Goal: Task Accomplishment & Management: Manage account settings

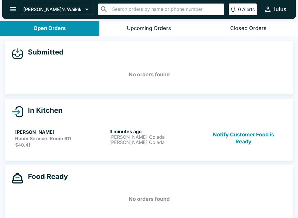
click at [42, 132] on h5 "[PERSON_NAME]" at bounding box center [61, 131] width 92 height 7
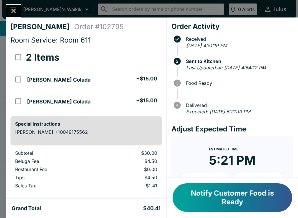
click at [17, 9] on icon "Close" at bounding box center [14, 11] width 8 height 8
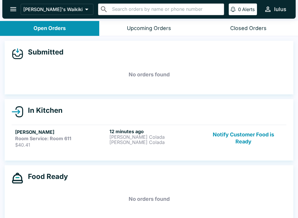
click at [252, 133] on button "Notify Customer Food is Ready" at bounding box center [243, 137] width 79 height 19
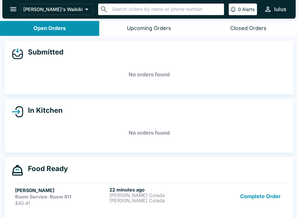
click at [27, 189] on h5 "[PERSON_NAME]" at bounding box center [61, 189] width 92 height 7
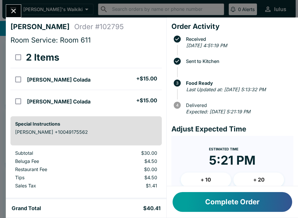
click at [206, 202] on button "Complete Order" at bounding box center [232, 202] width 120 height 20
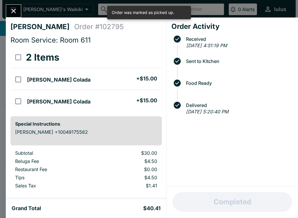
click at [11, 11] on icon "Close" at bounding box center [14, 11] width 8 height 8
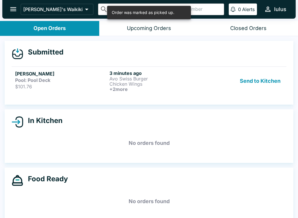
click at [114, 75] on h6 "3 minutes ago" at bounding box center [155, 73] width 92 height 6
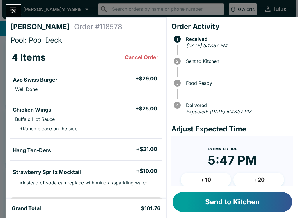
click at [19, 12] on button "Close" at bounding box center [13, 11] width 15 height 13
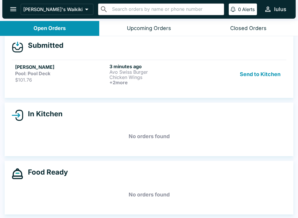
scroll to position [7, 0]
click at [243, 22] on button "Closed Orders" at bounding box center [248, 28] width 99 height 15
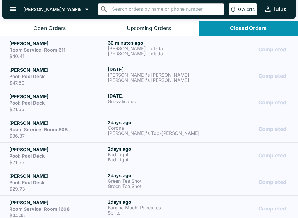
click at [44, 47] on strong "Room Service: Room 611" at bounding box center [37, 50] width 56 height 6
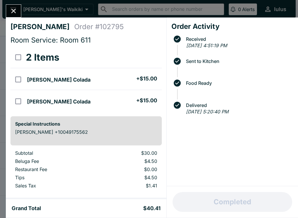
click at [10, 5] on button "Close" at bounding box center [13, 11] width 15 height 13
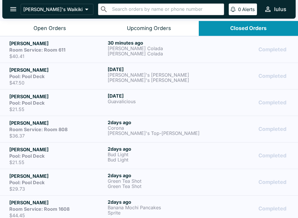
click at [29, 25] on button "Open Orders" at bounding box center [49, 28] width 99 height 15
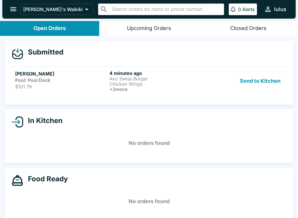
click at [258, 85] on button "Send to Kitchen" at bounding box center [259, 81] width 45 height 22
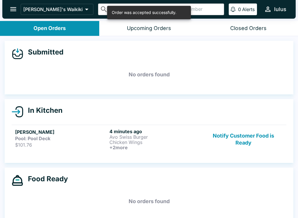
click at [30, 137] on strong "Pool: Pool Deck" at bounding box center [32, 138] width 35 height 6
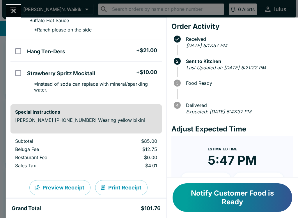
scroll to position [100, 0]
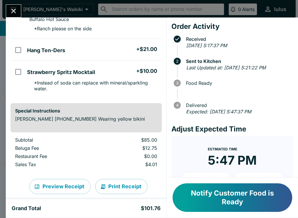
click at [14, 9] on icon "Close" at bounding box center [14, 11] width 8 height 8
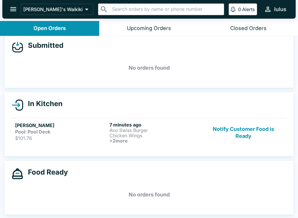
scroll to position [7, 0]
click at [35, 123] on h5 "[PERSON_NAME]" at bounding box center [61, 125] width 92 height 7
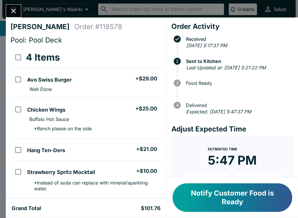
click at [249, 197] on button "Notify Customer Food is Ready" at bounding box center [232, 197] width 120 height 29
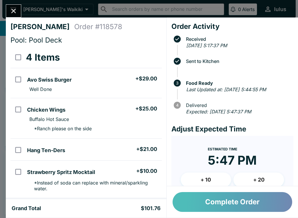
click at [213, 197] on button "Complete Order" at bounding box center [232, 202] width 120 height 20
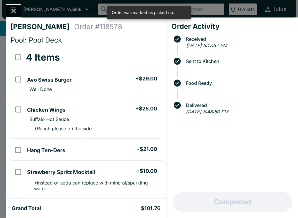
click at [12, 3] on div "[PERSON_NAME] Order # 118578 Pool: Pool Deck 4 Items Avo Swiss Burger + $29.00 …" at bounding box center [149, 109] width 298 height 218
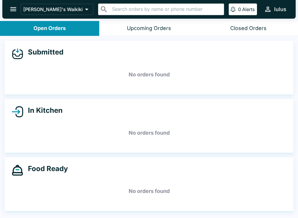
click at [27, 200] on h5 "No orders found" at bounding box center [149, 190] width 275 height 21
